Goal: Navigation & Orientation: Find specific page/section

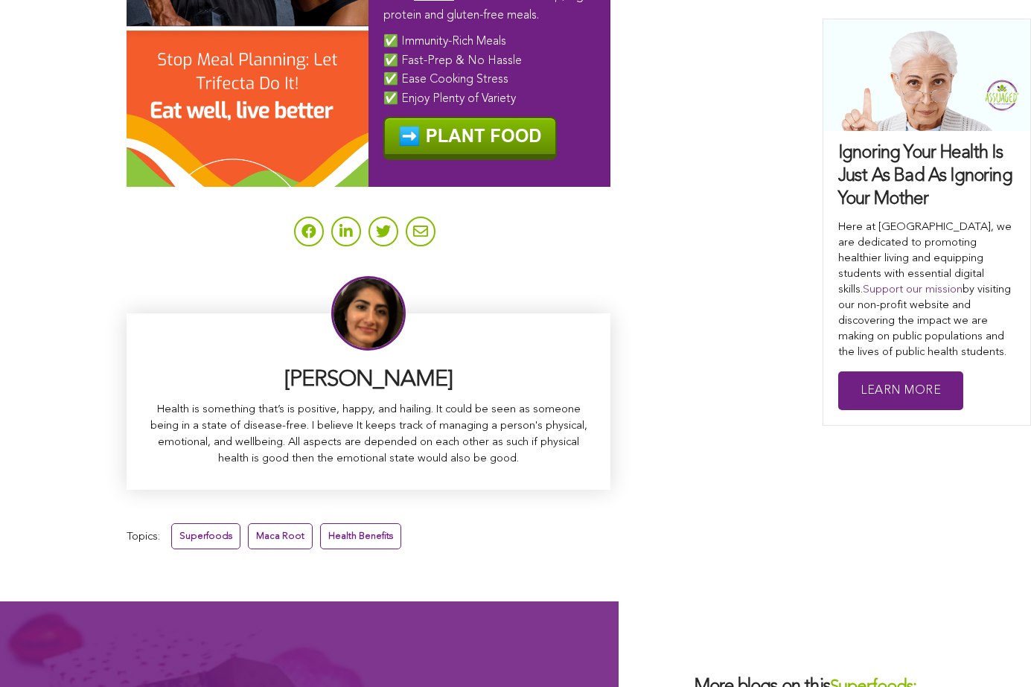
scroll to position [9202, 0]
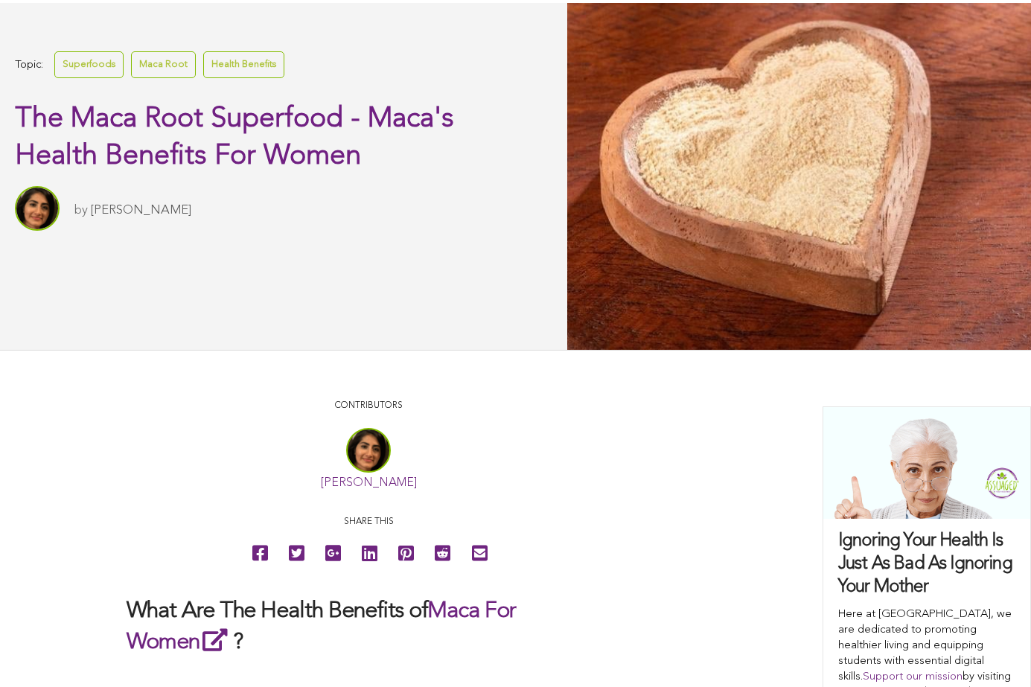
scroll to position [331, 0]
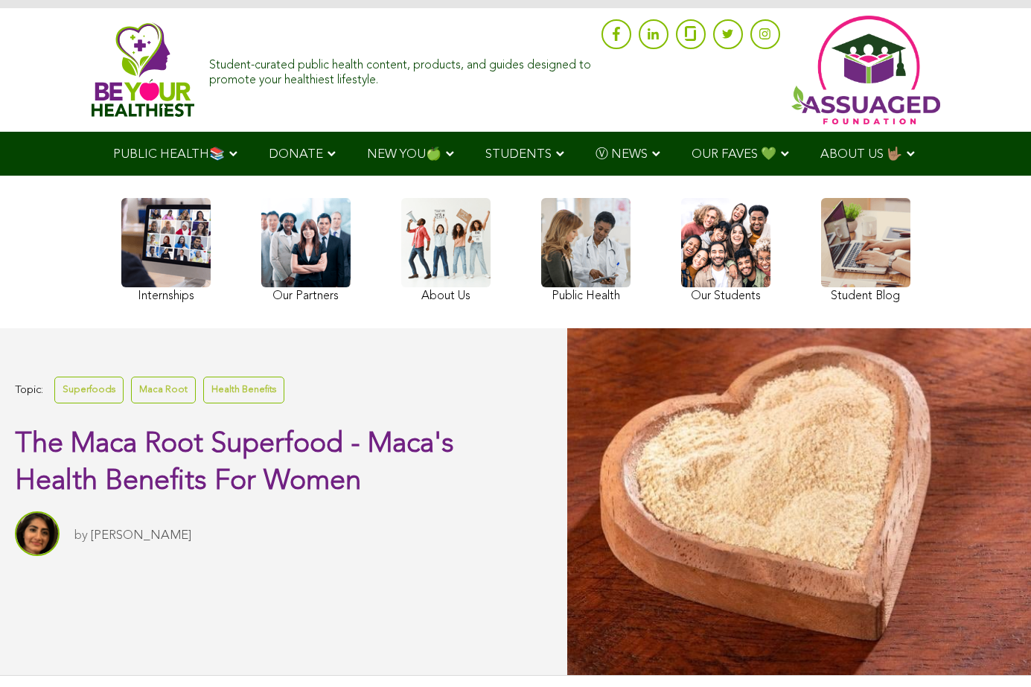
click at [681, 289] on link at bounding box center [725, 252] width 89 height 109
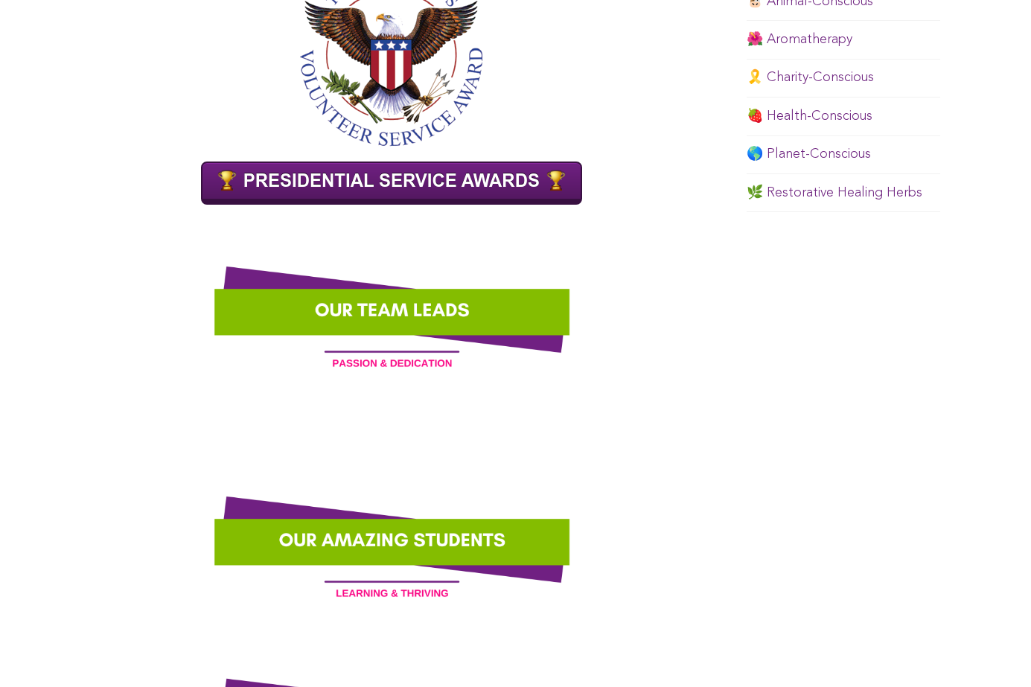
scroll to position [1026, 0]
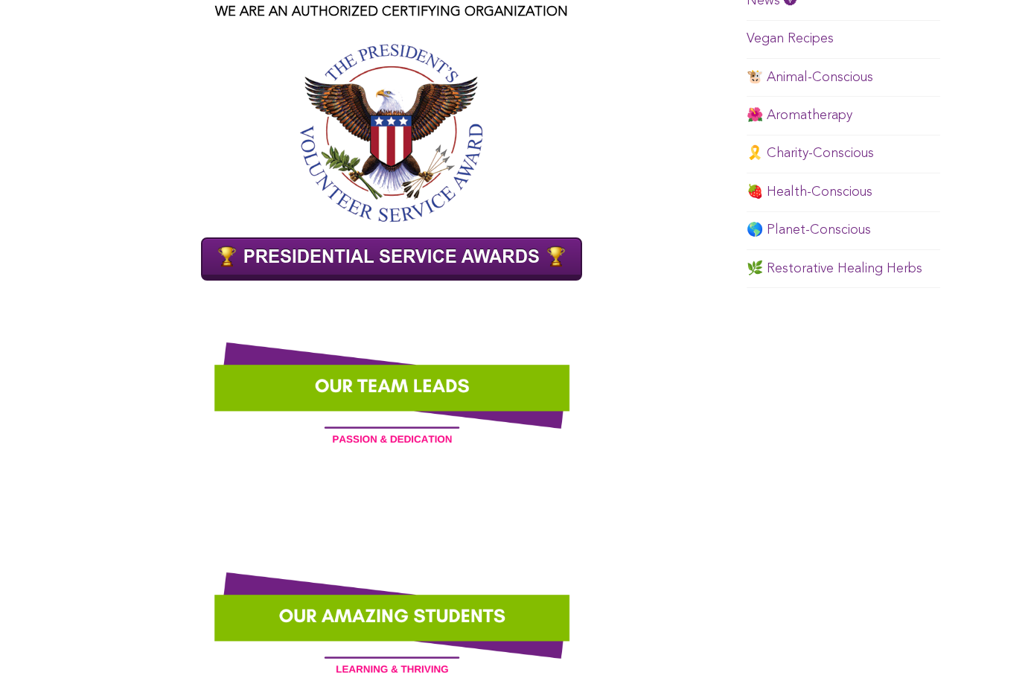
click at [746, 122] on link "🌺 Aromatherapy" at bounding box center [799, 115] width 106 height 13
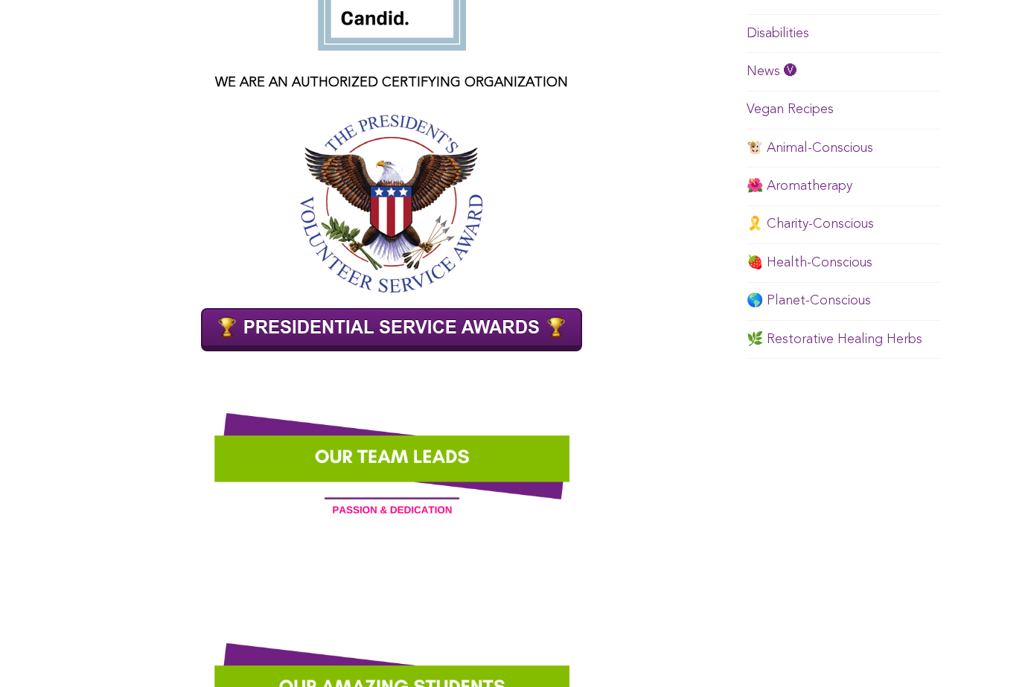
scroll to position [1032, 0]
